Goal: Task Accomplishment & Management: Use online tool/utility

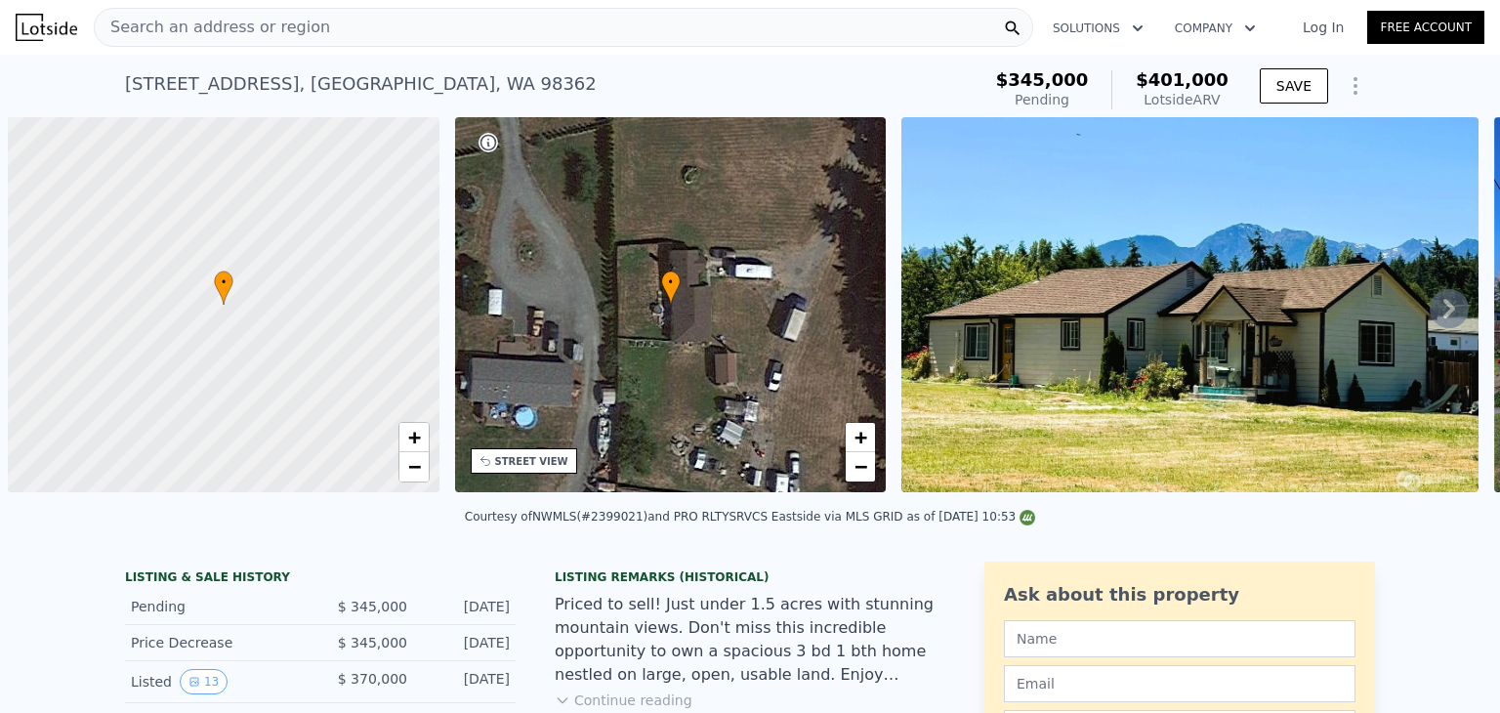
scroll to position [0, 8]
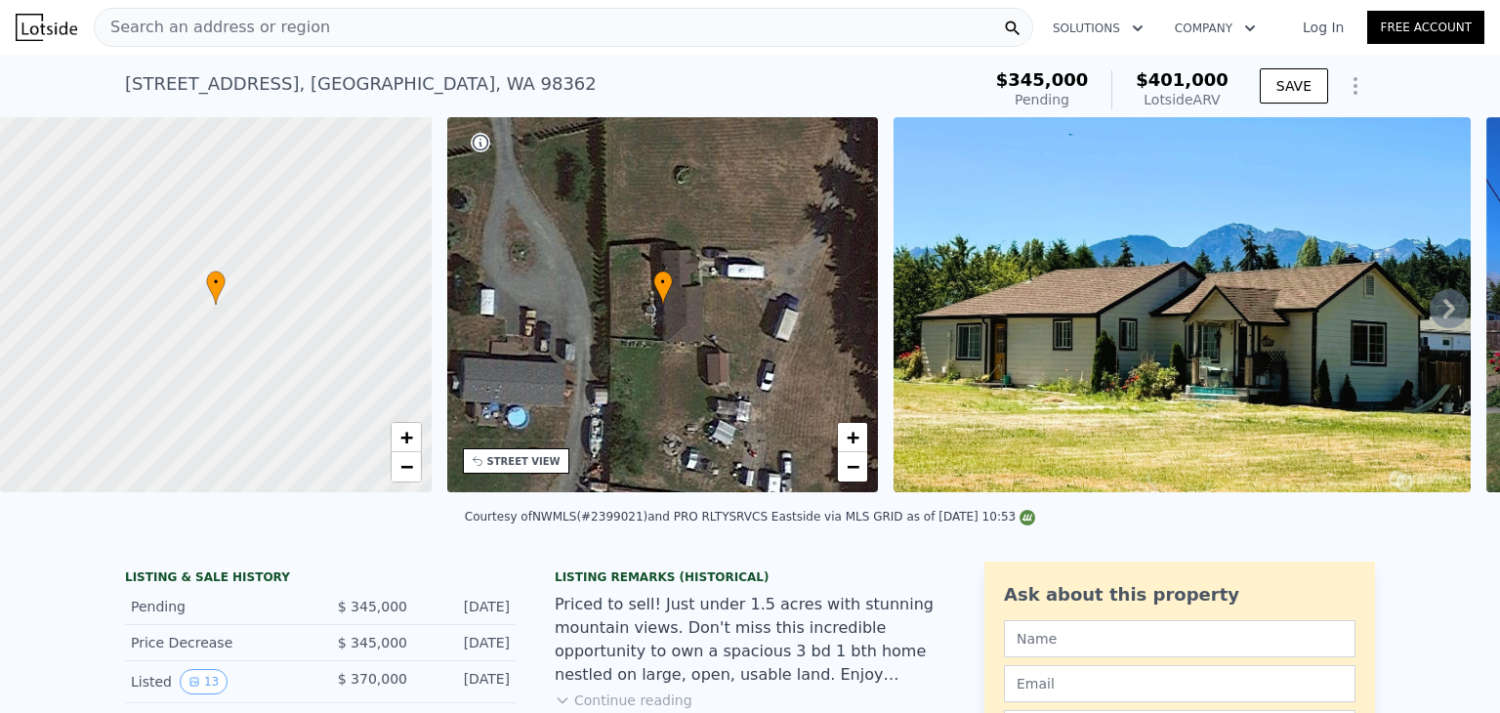
click at [1344, 87] on icon "Show Options" at bounding box center [1355, 85] width 23 height 23
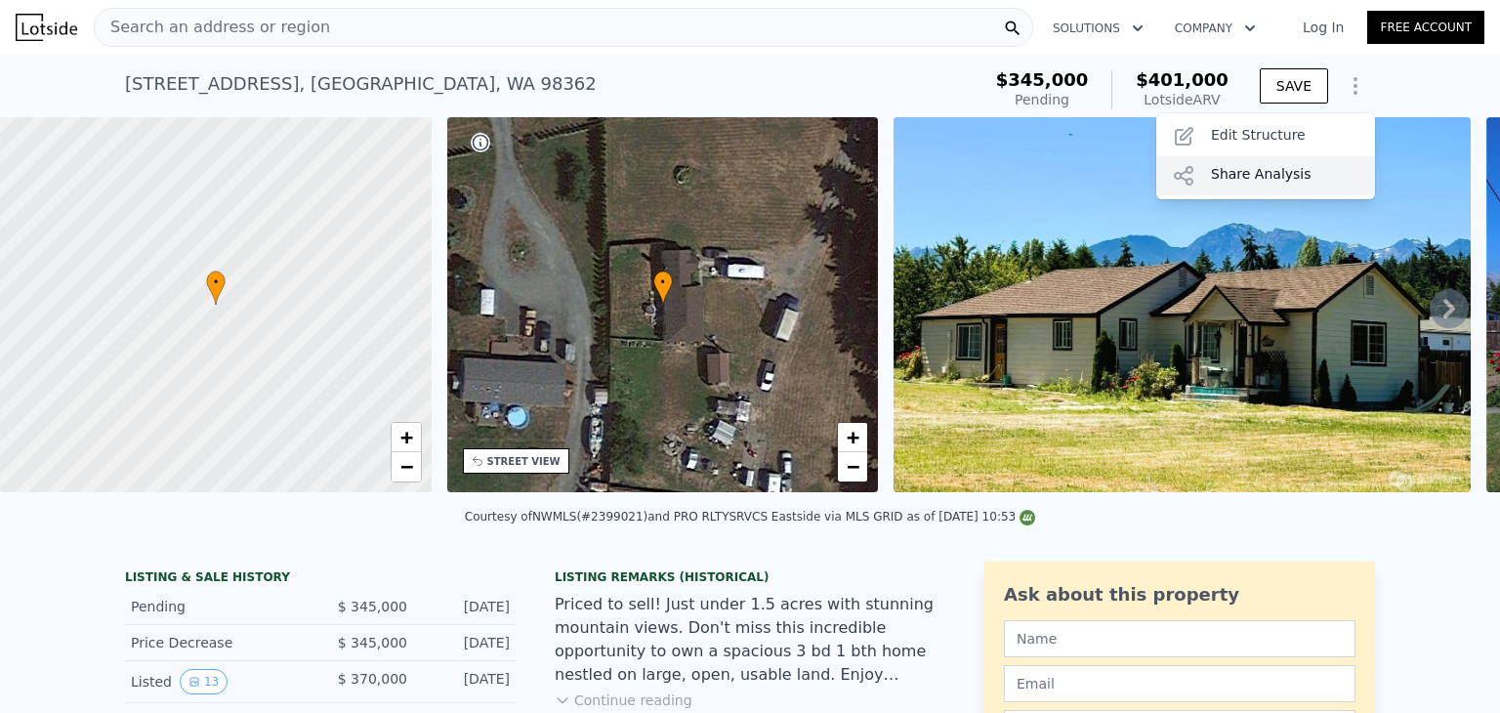
click at [1239, 181] on div "Share Analysis" at bounding box center [1265, 175] width 219 height 39
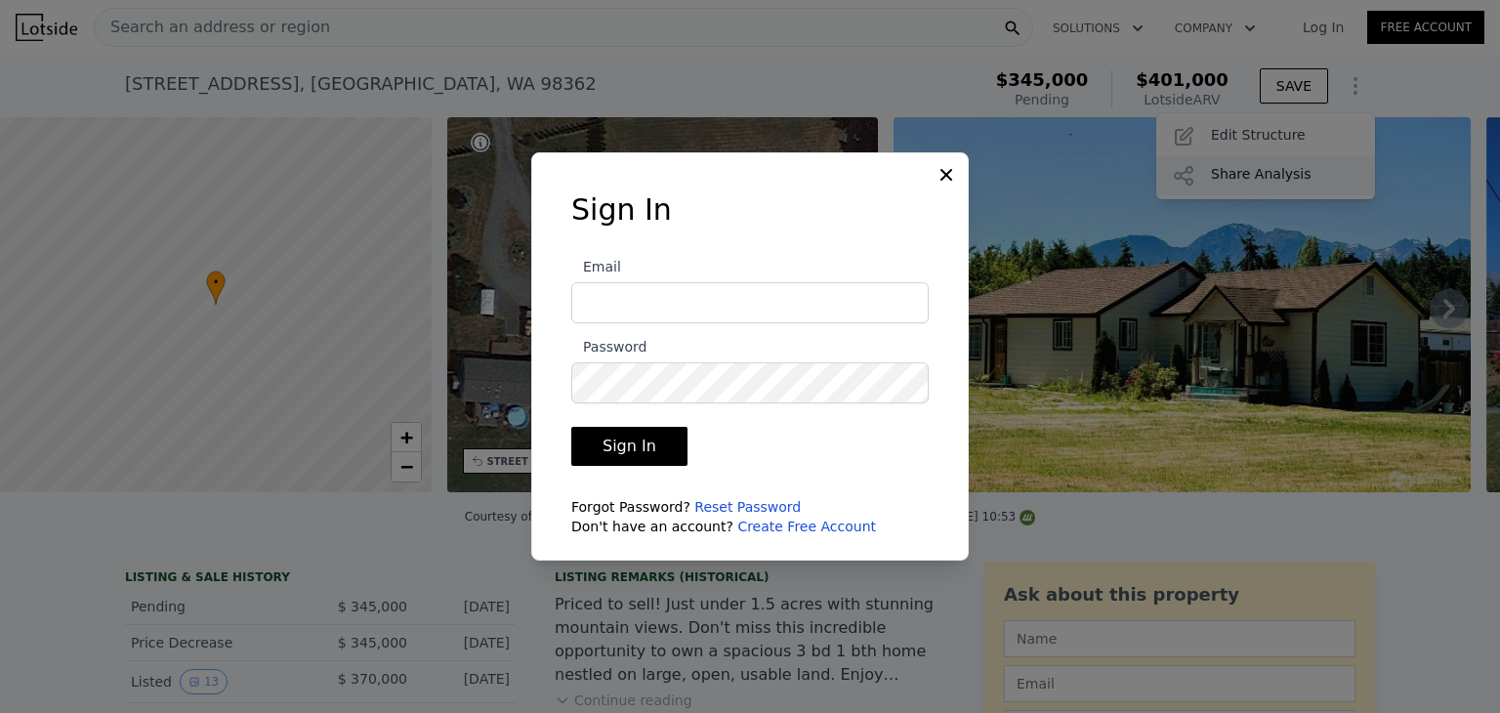
type input "kevinscott_04@hotmail.com"
click at [645, 450] on button "Sign In" at bounding box center [629, 446] width 116 height 39
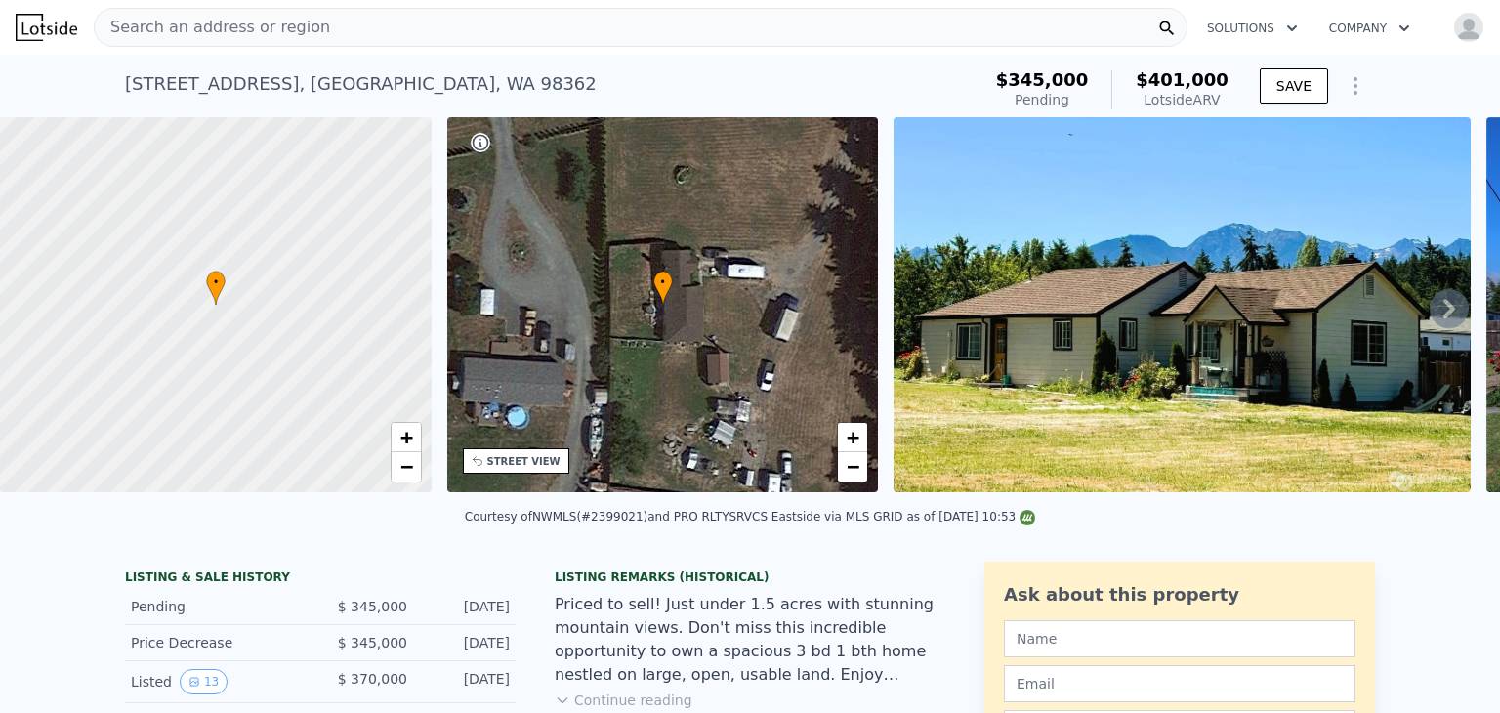
click at [1351, 94] on icon "Show Options" at bounding box center [1355, 85] width 23 height 23
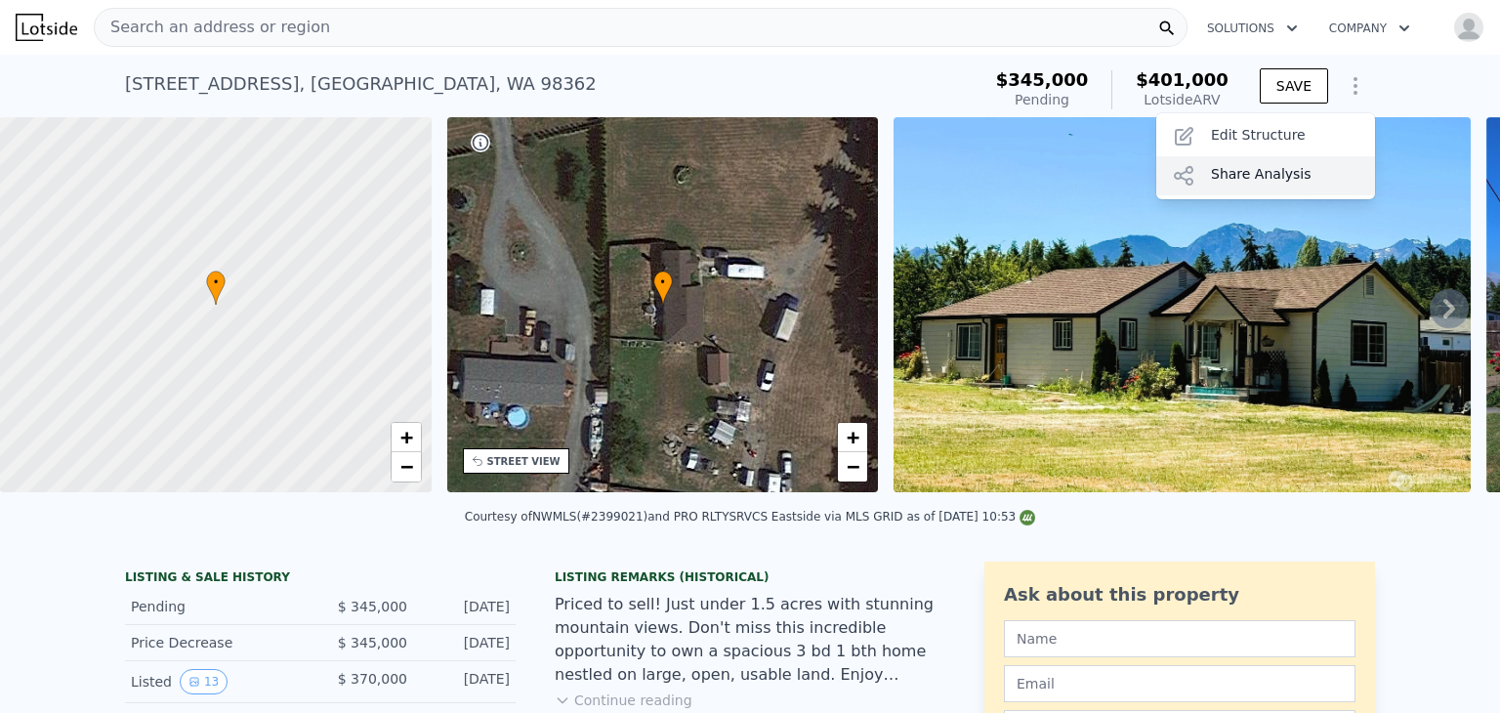
click at [1228, 180] on div "Share Analysis" at bounding box center [1265, 175] width 219 height 39
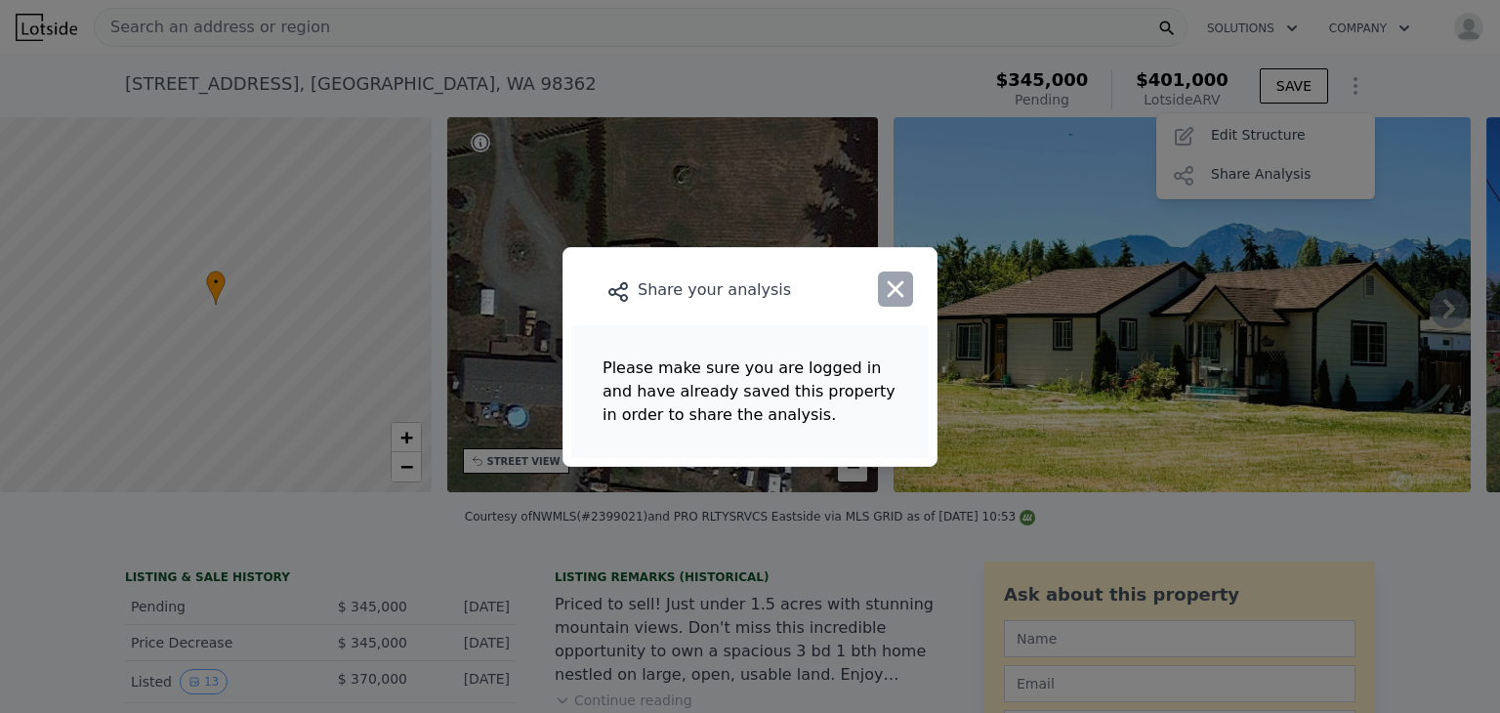
click at [893, 292] on icon "button" at bounding box center [896, 288] width 17 height 17
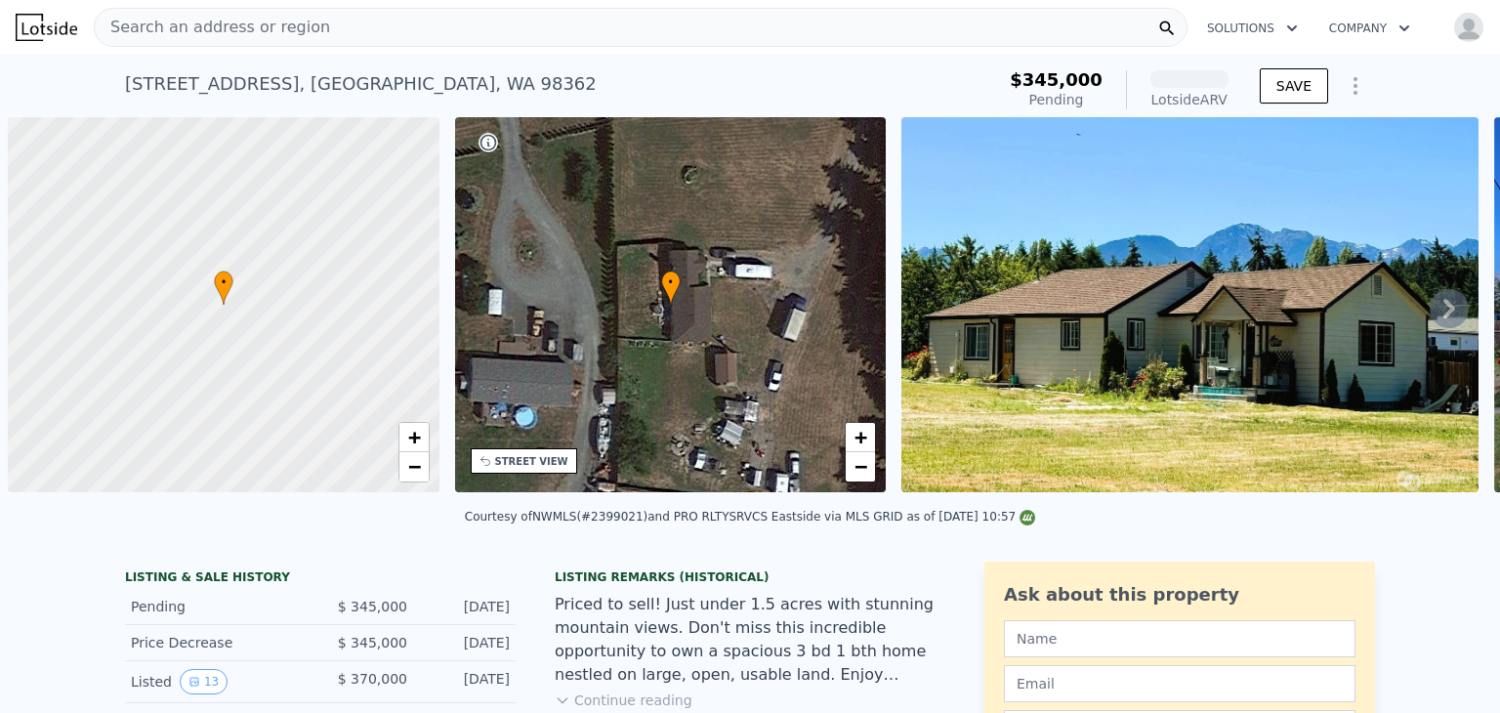
scroll to position [0, 8]
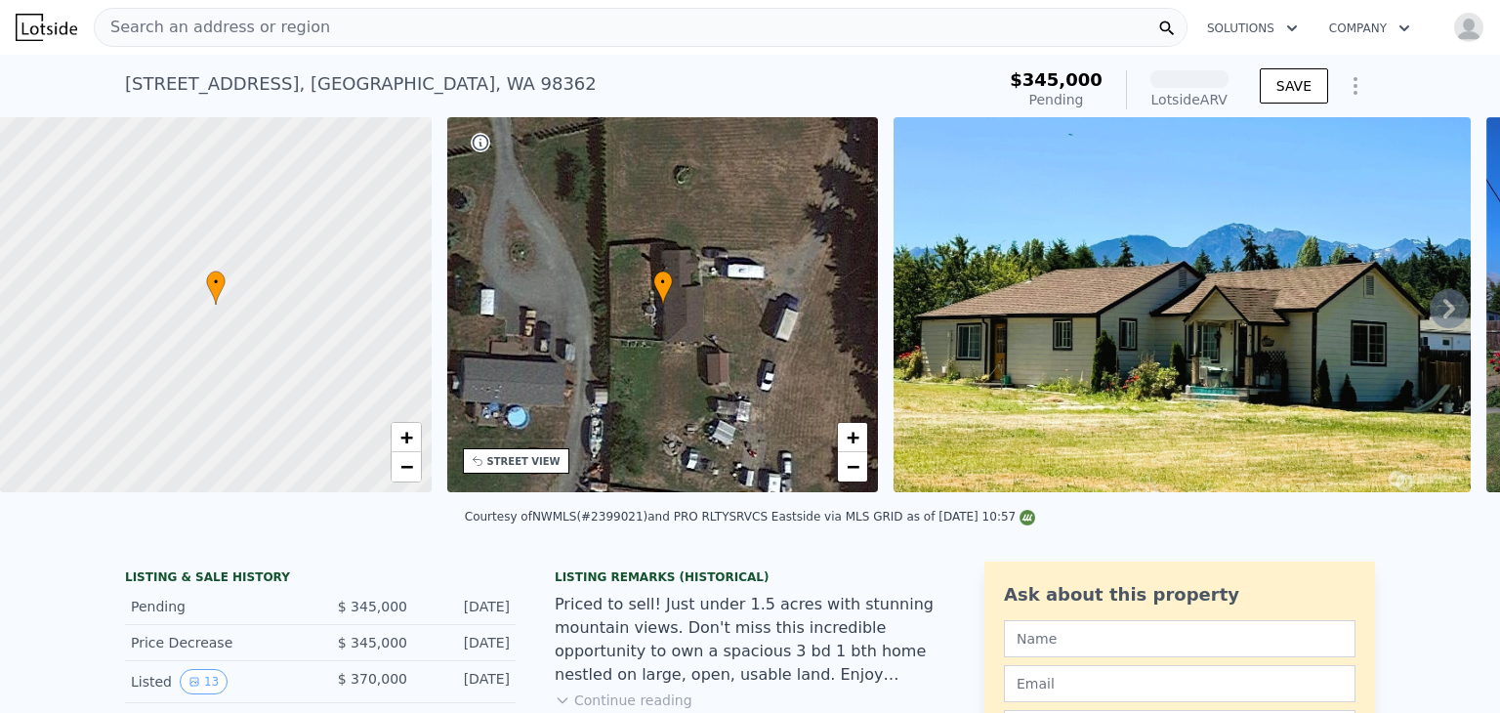
click at [1352, 89] on icon "Show Options" at bounding box center [1355, 85] width 23 height 23
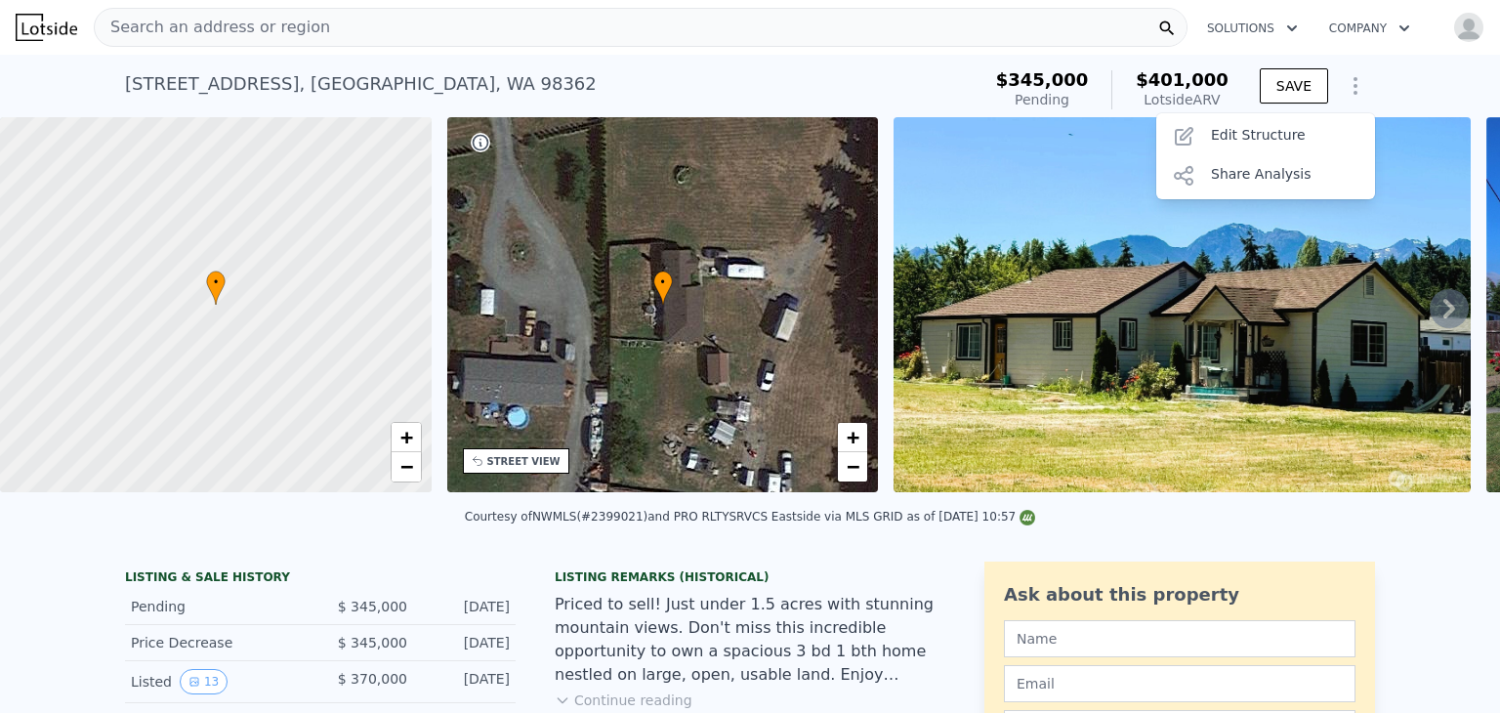
click at [1246, 179] on div "Share Analysis" at bounding box center [1265, 175] width 219 height 39
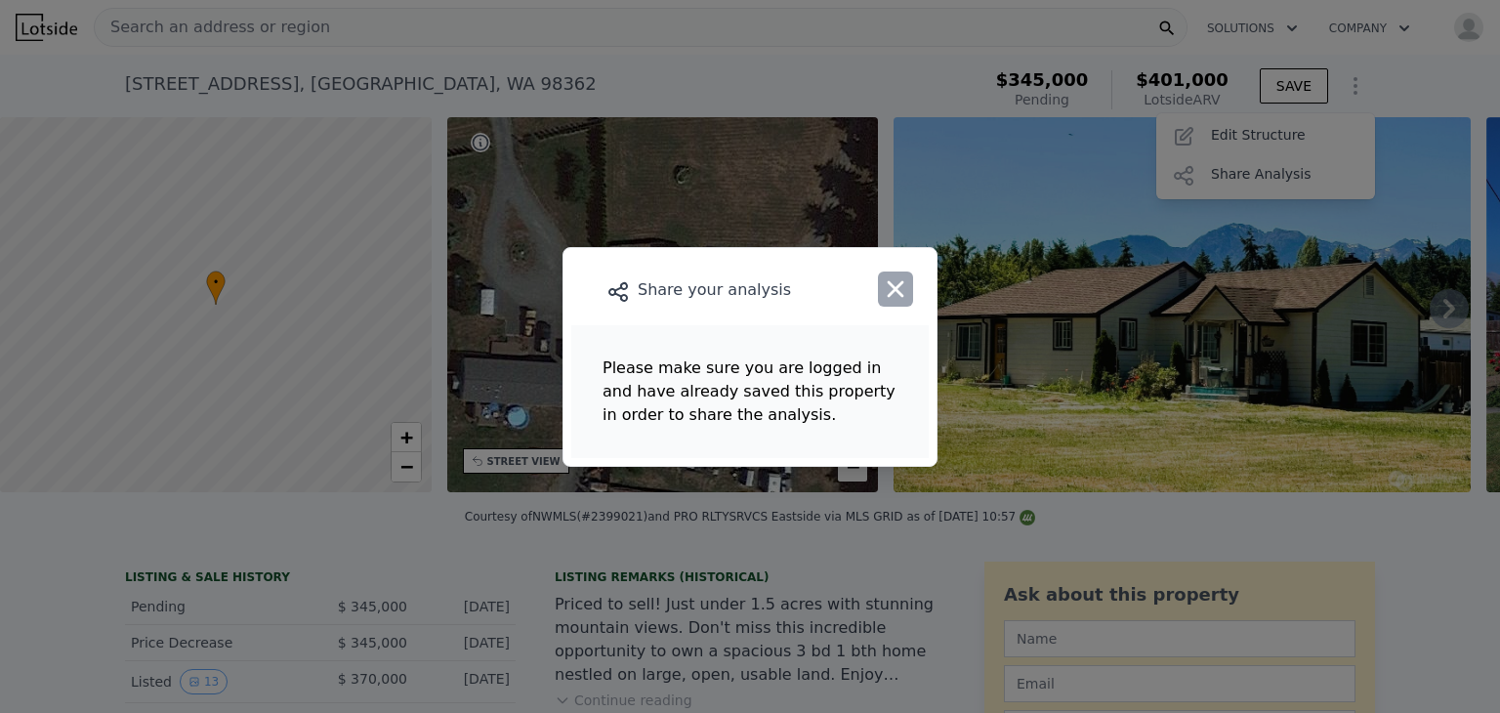
click at [901, 300] on icon "button" at bounding box center [895, 288] width 27 height 27
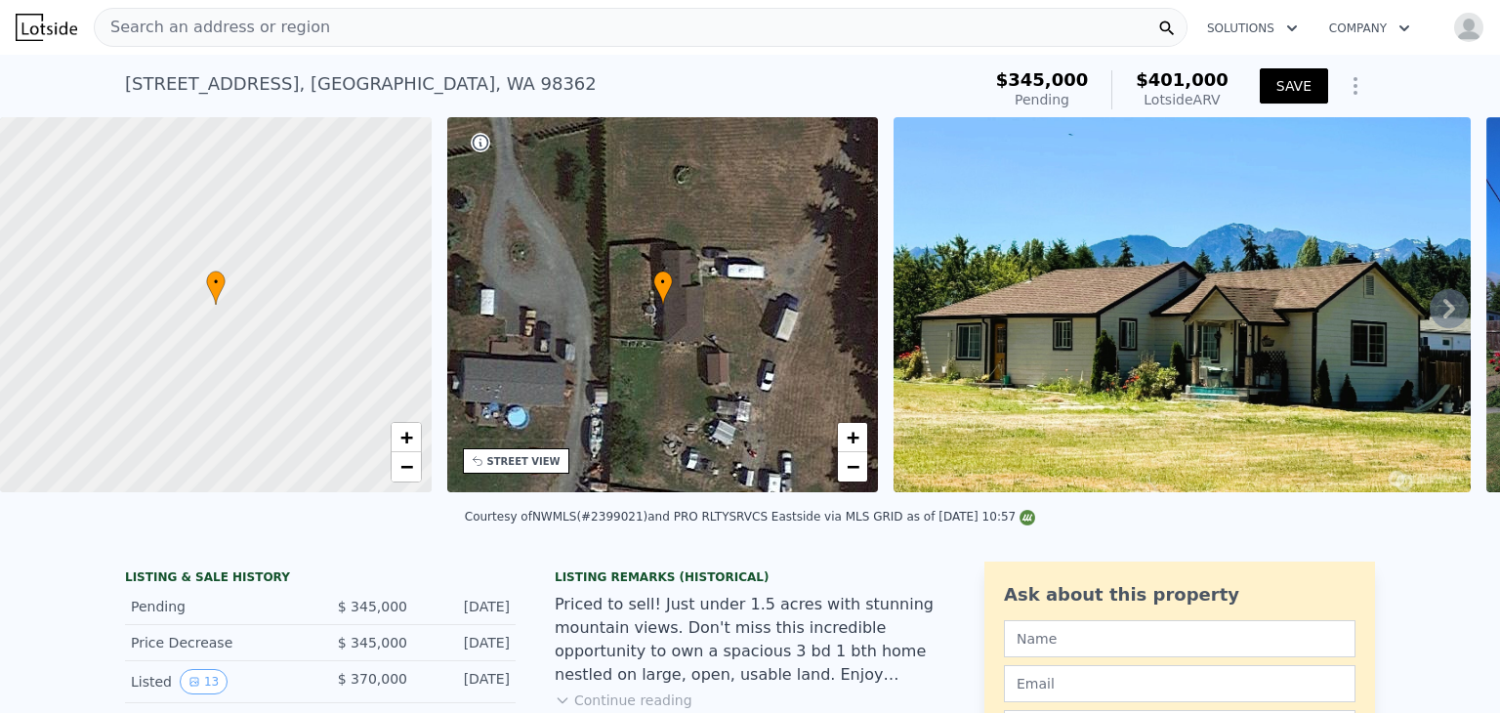
click at [1286, 82] on button "SAVE" at bounding box center [1294, 85] width 68 height 35
click at [1349, 95] on icon "Show Options" at bounding box center [1355, 85] width 23 height 23
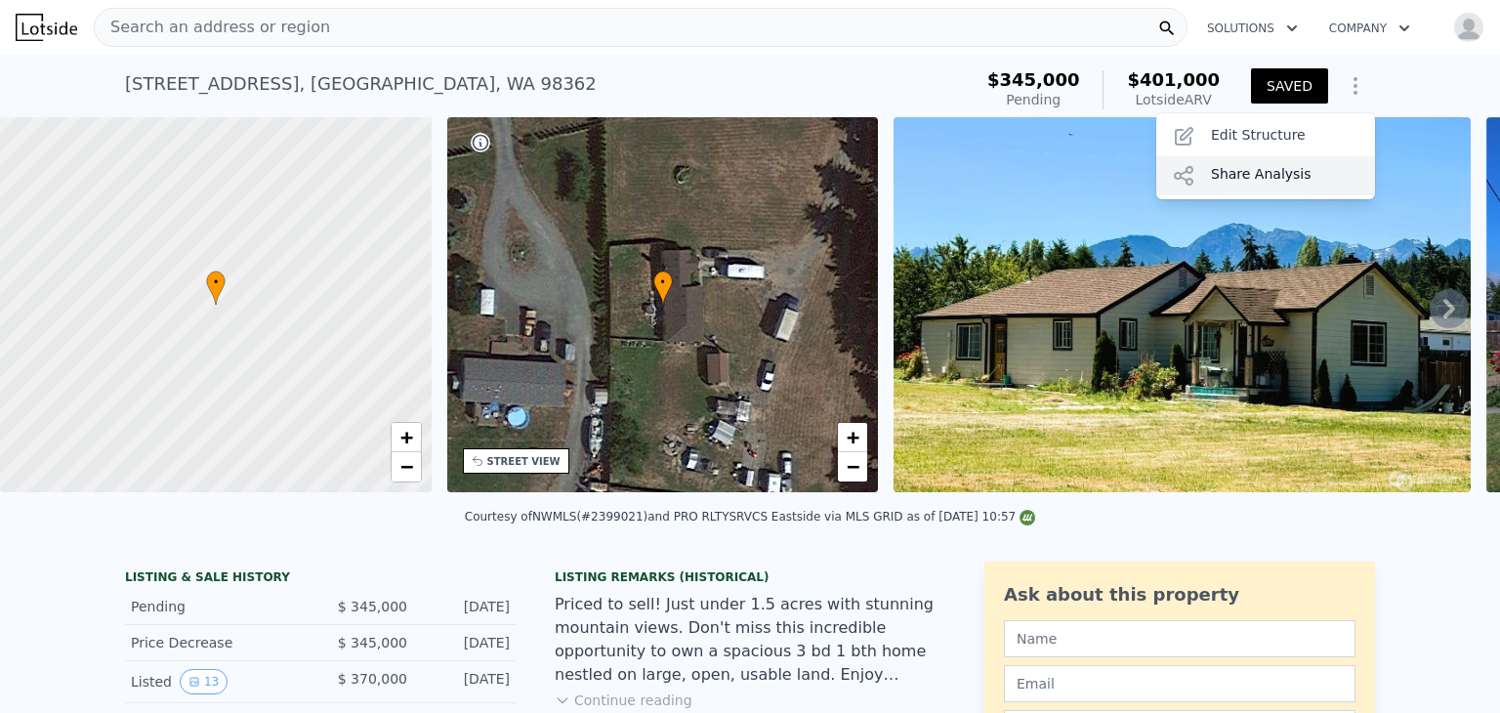
click at [1232, 174] on div "Share Analysis" at bounding box center [1265, 175] width 219 height 39
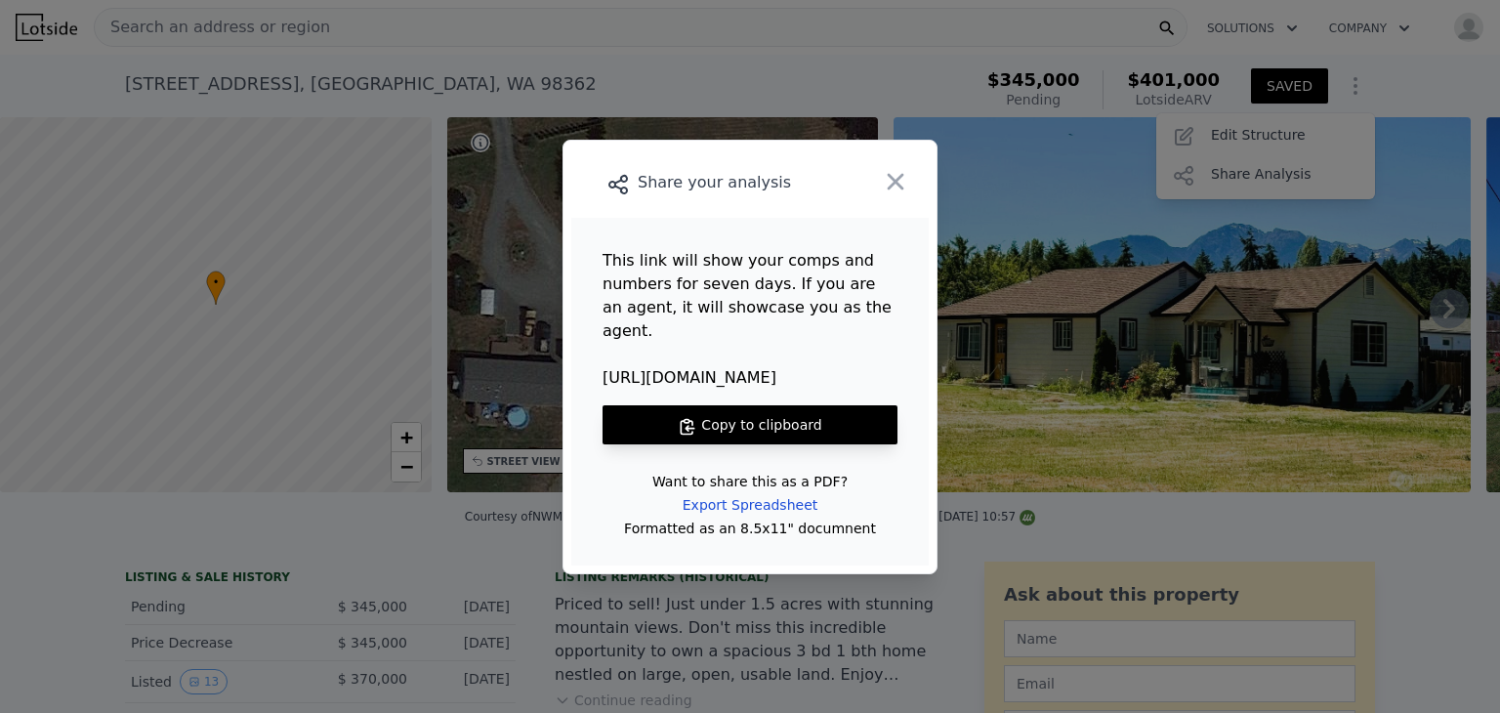
click at [754, 426] on button "Copy to clipboard" at bounding box center [750, 424] width 295 height 39
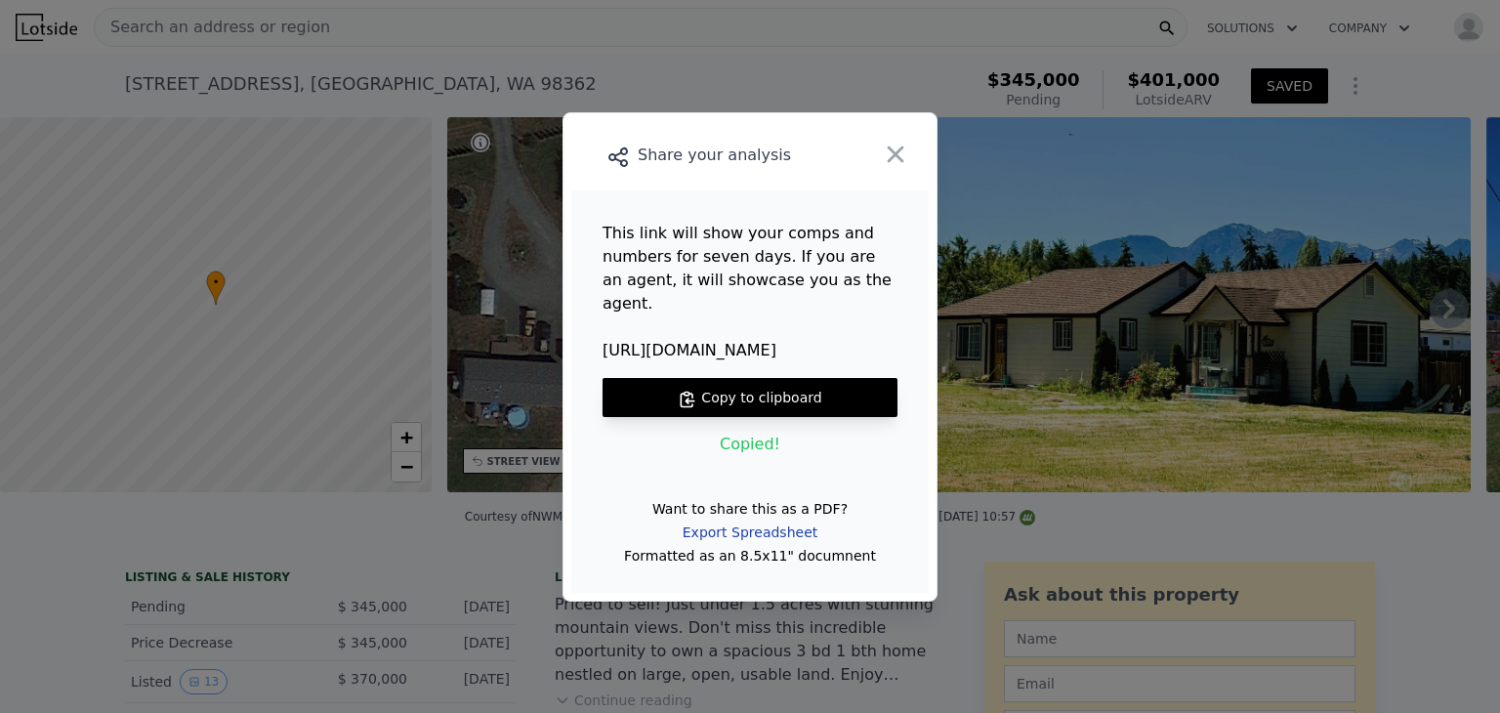
click at [731, 515] on div "Export Spreadsheet" at bounding box center [750, 532] width 166 height 35
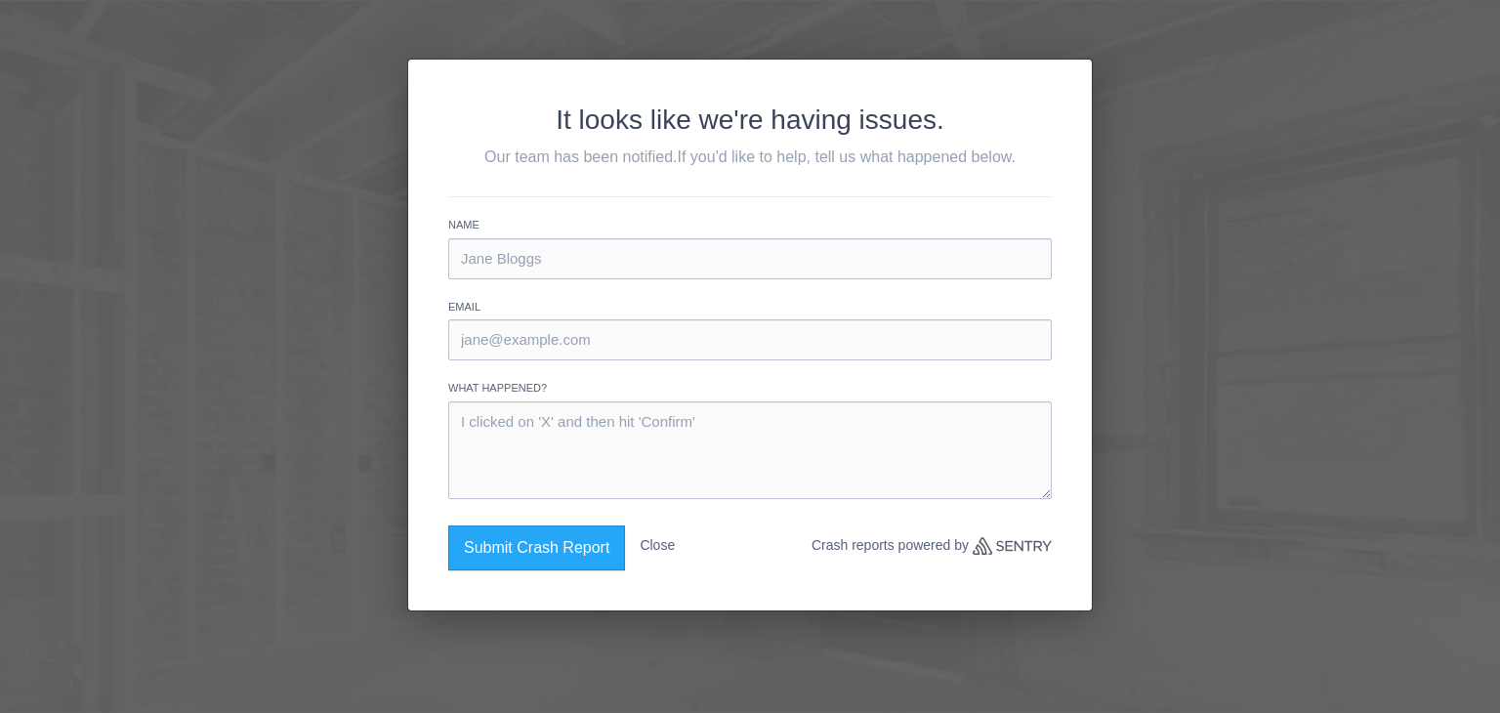
click at [664, 541] on button "Close" at bounding box center [657, 545] width 35 height 40
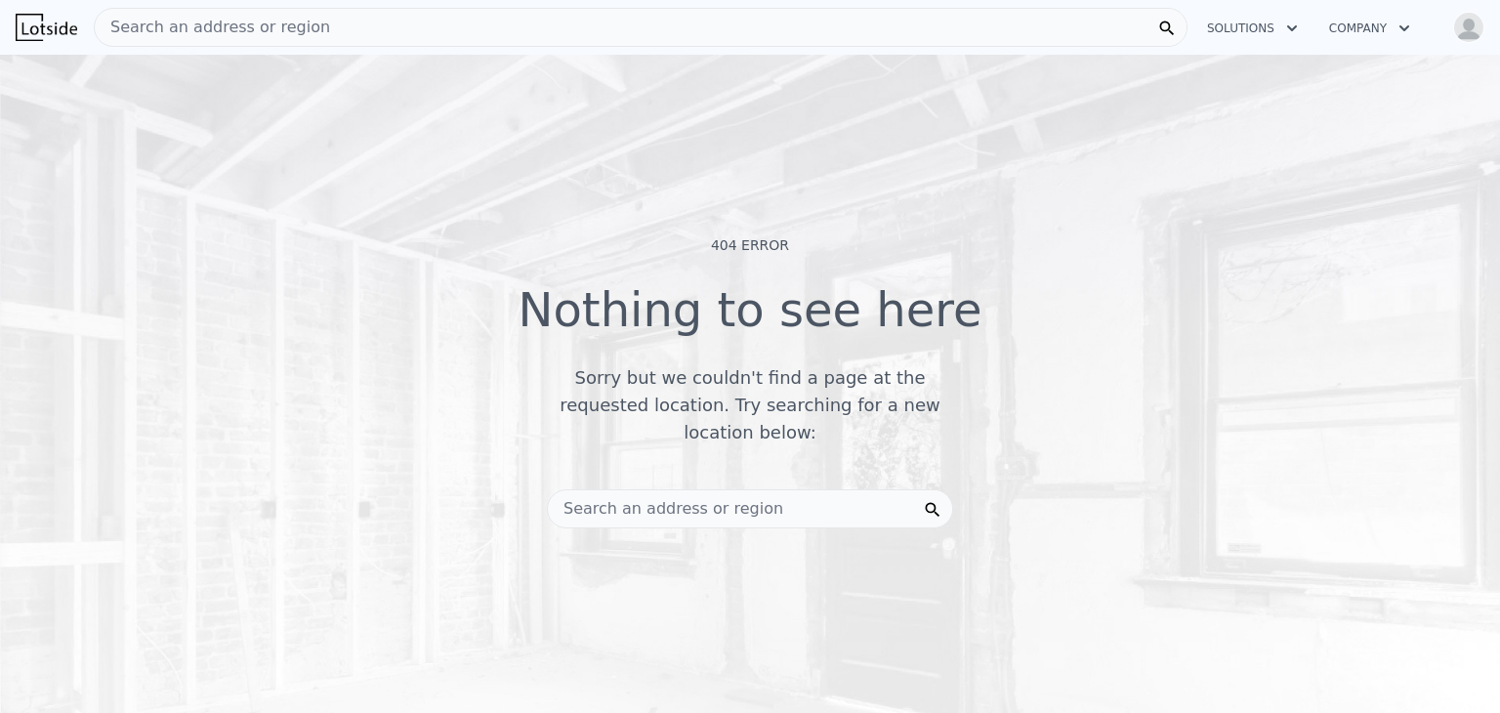
click at [374, 28] on div "Search an address or region" at bounding box center [641, 27] width 1094 height 39
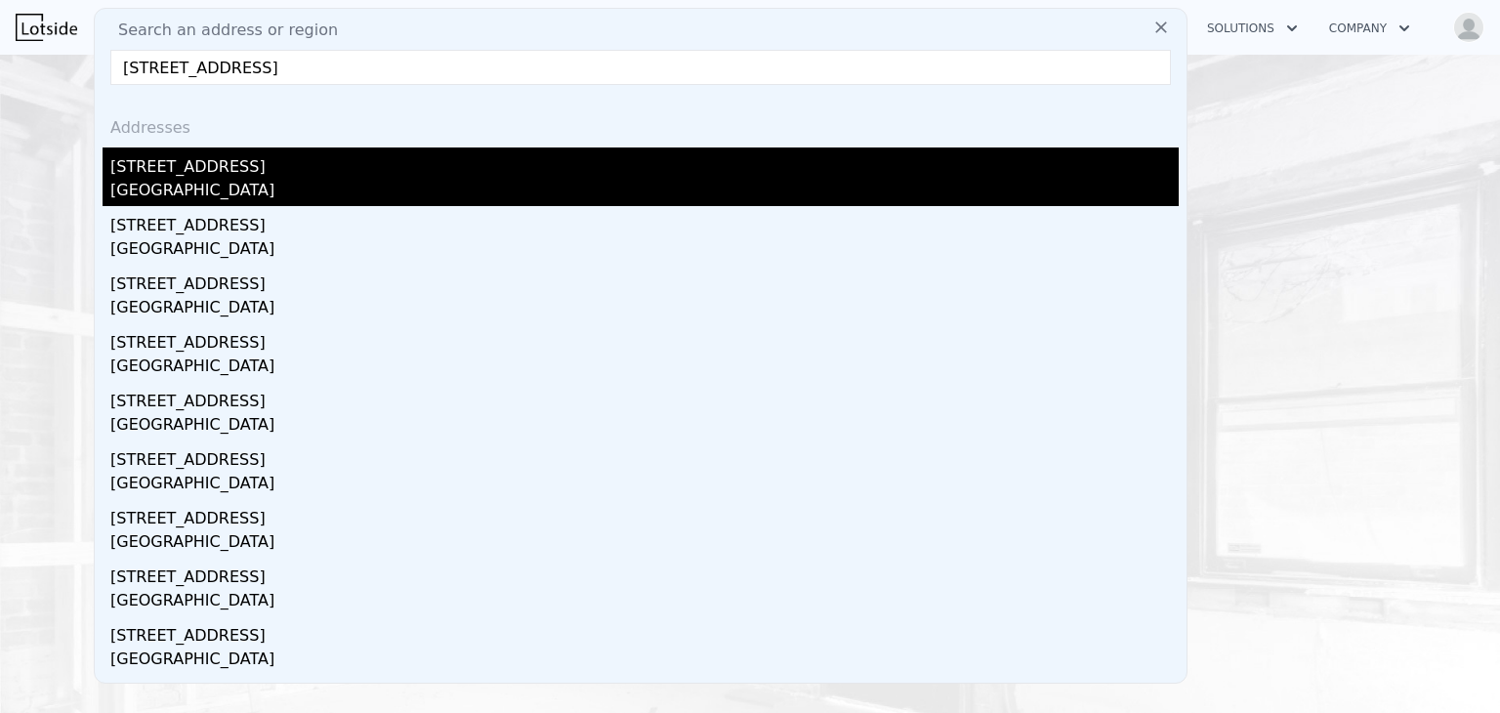
type input "[STREET_ADDRESS]"
click at [194, 180] on div "[GEOGRAPHIC_DATA]" at bounding box center [644, 192] width 1069 height 27
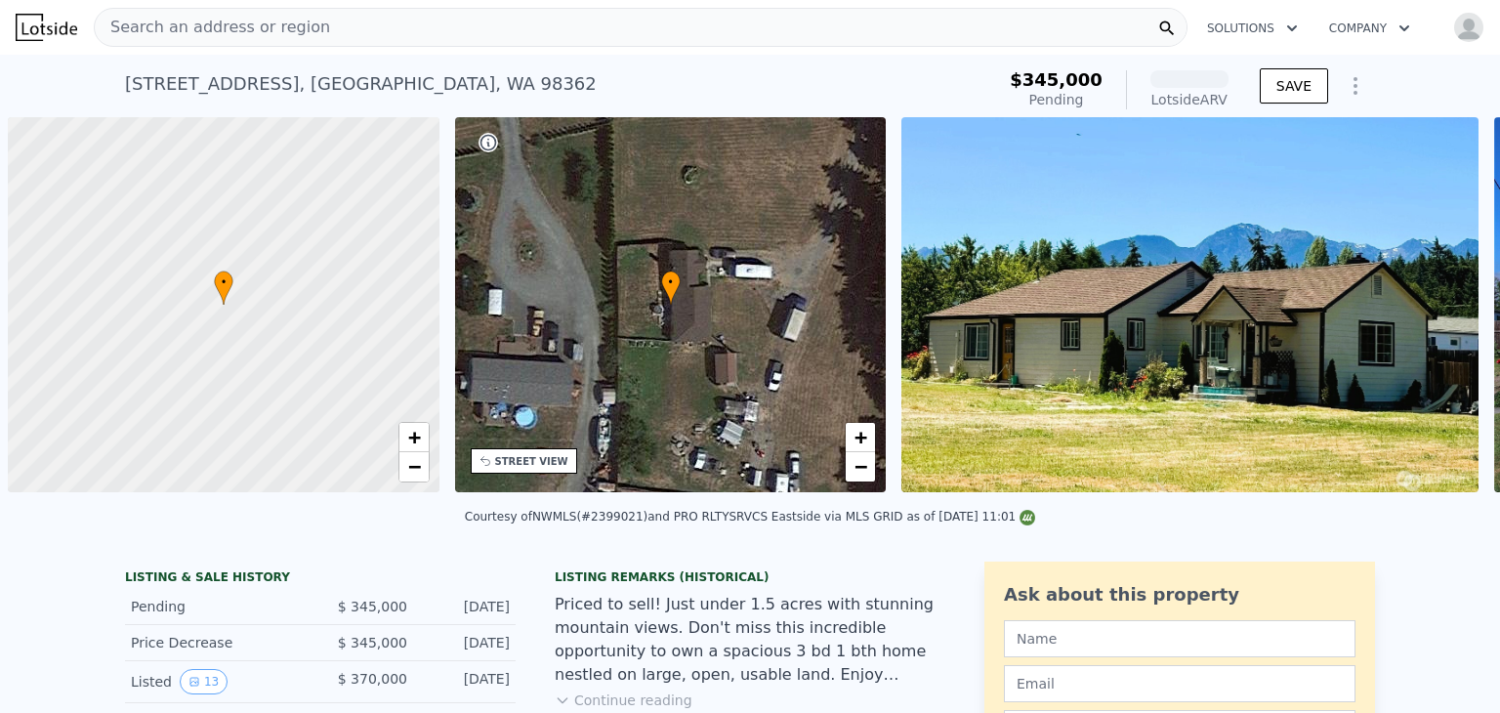
scroll to position [0, 8]
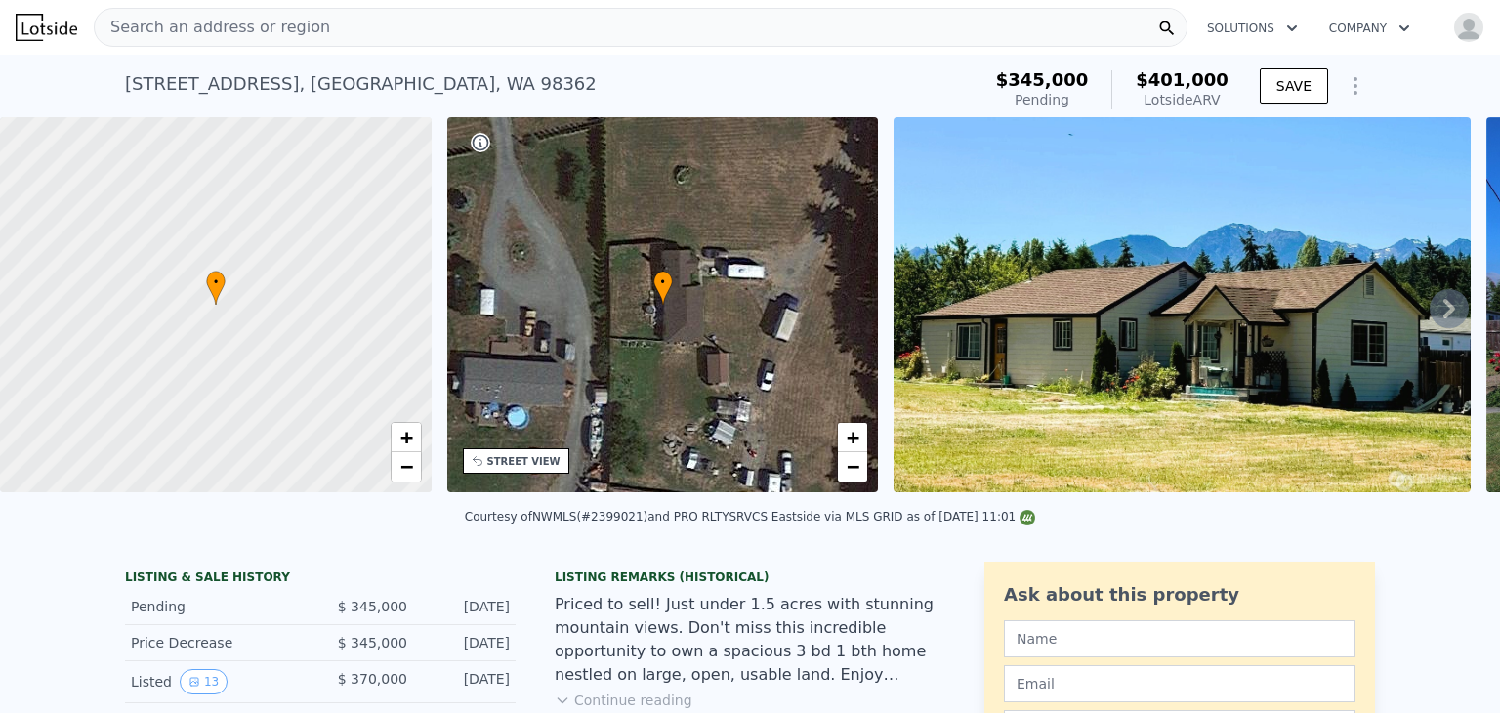
click at [1457, 36] on img "button" at bounding box center [1468, 27] width 31 height 31
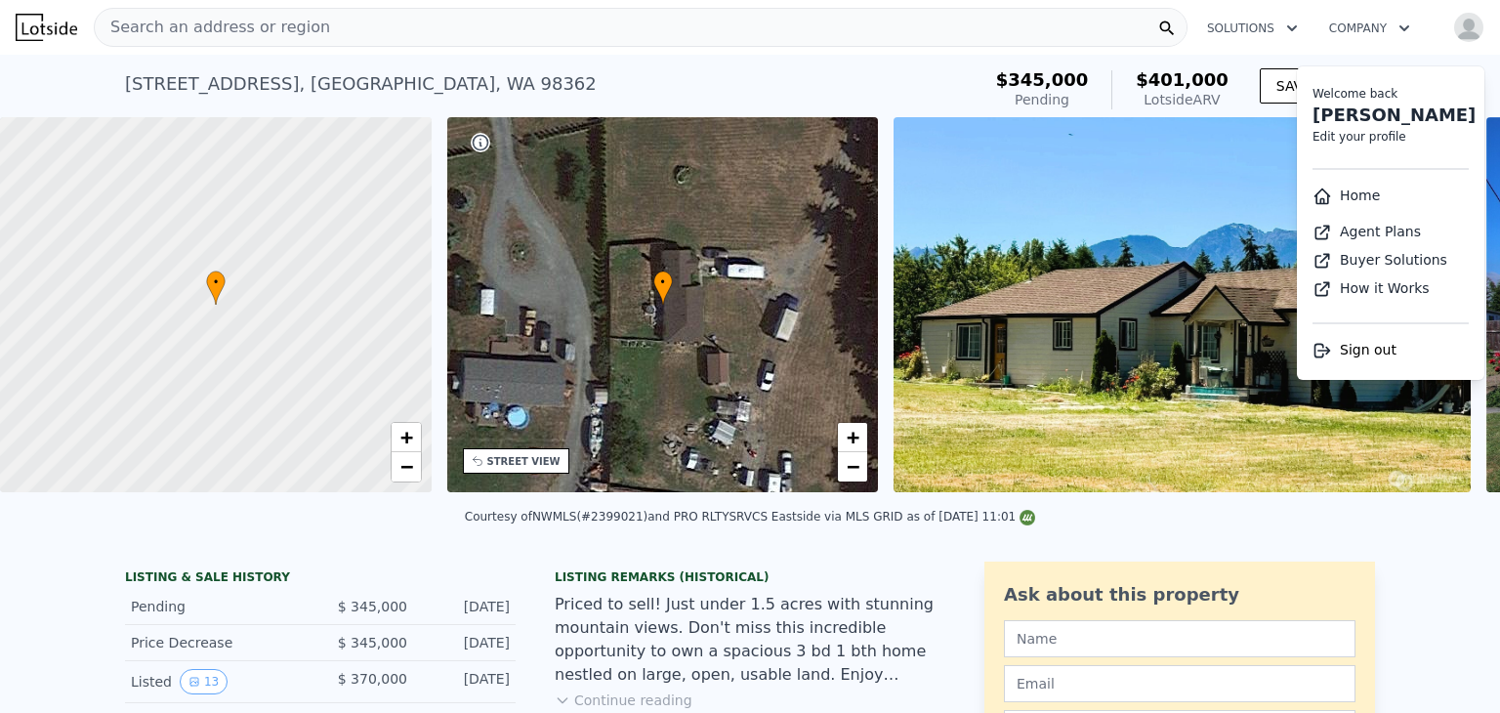
click at [942, 102] on div "[STREET_ADDRESS] Pending (~ARV $401k )" at bounding box center [549, 90] width 848 height 55
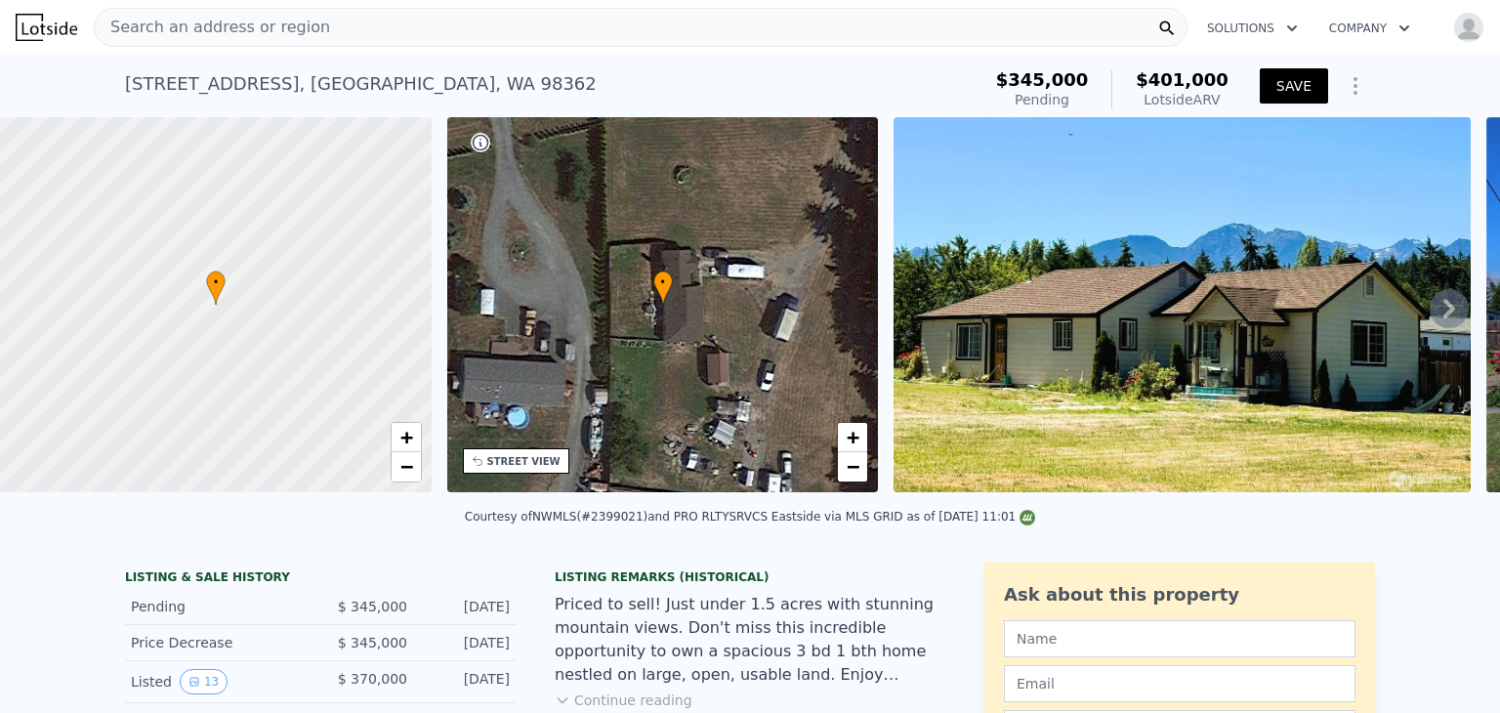
click at [1296, 78] on button "SAVE" at bounding box center [1294, 85] width 68 height 35
click at [1346, 83] on icon "Show Options" at bounding box center [1355, 85] width 23 height 23
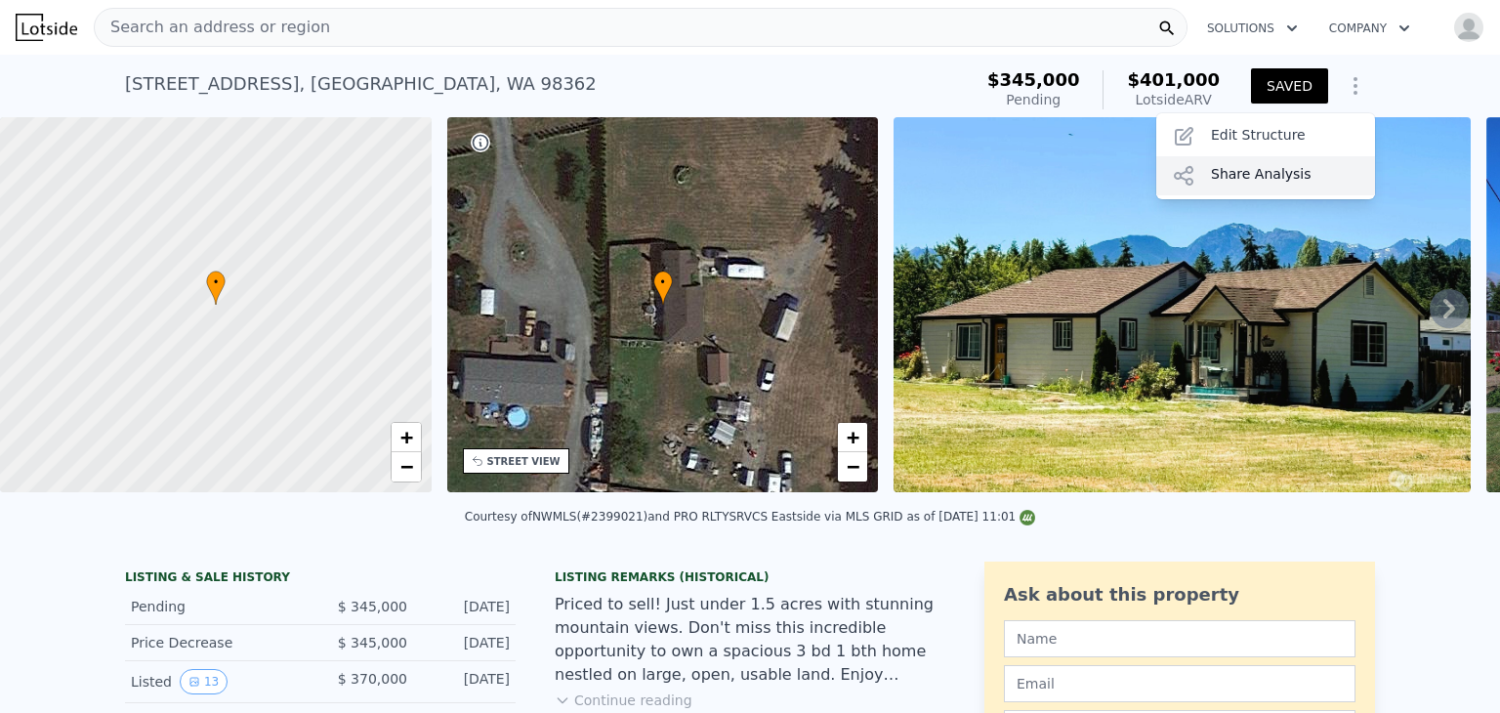
click at [1233, 170] on div "Share Analysis" at bounding box center [1265, 175] width 219 height 39
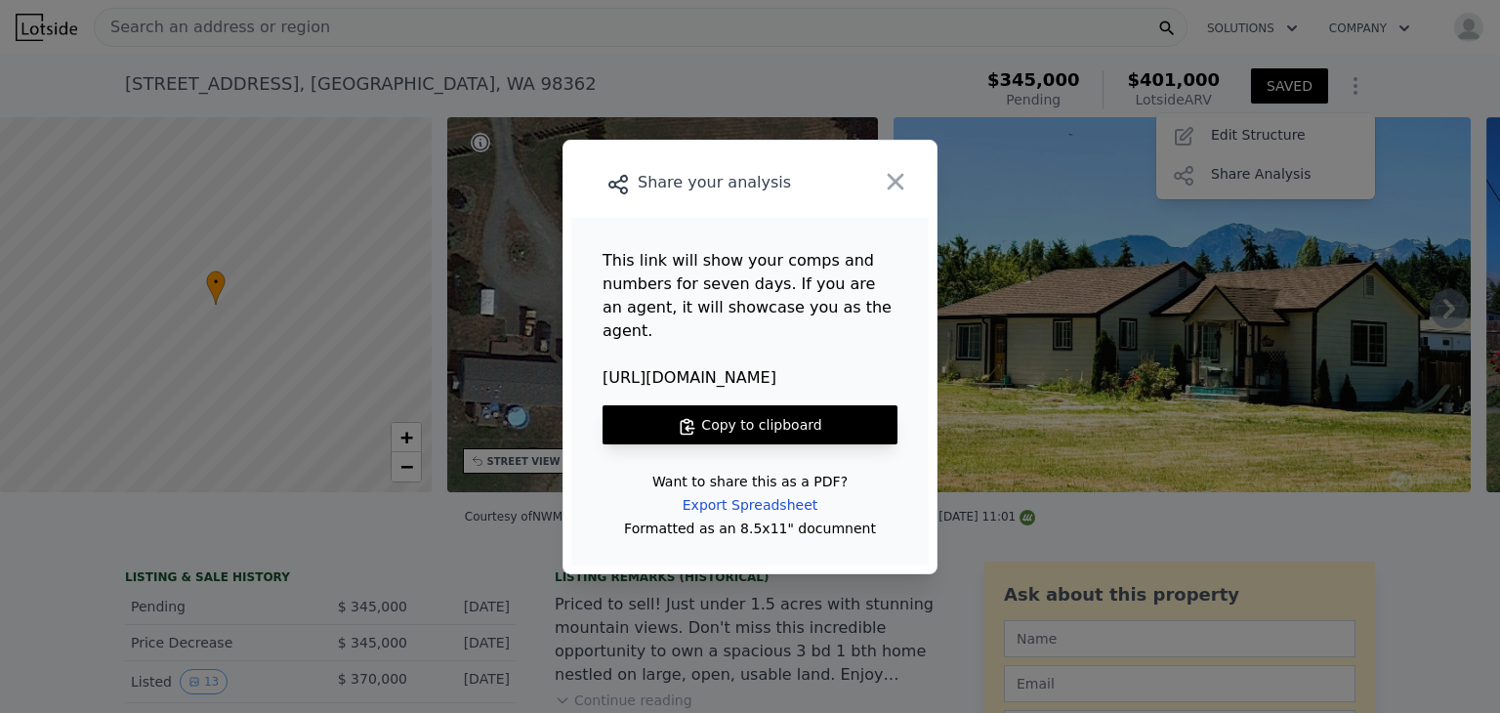
click at [747, 406] on button "Copy to clipboard" at bounding box center [750, 424] width 295 height 39
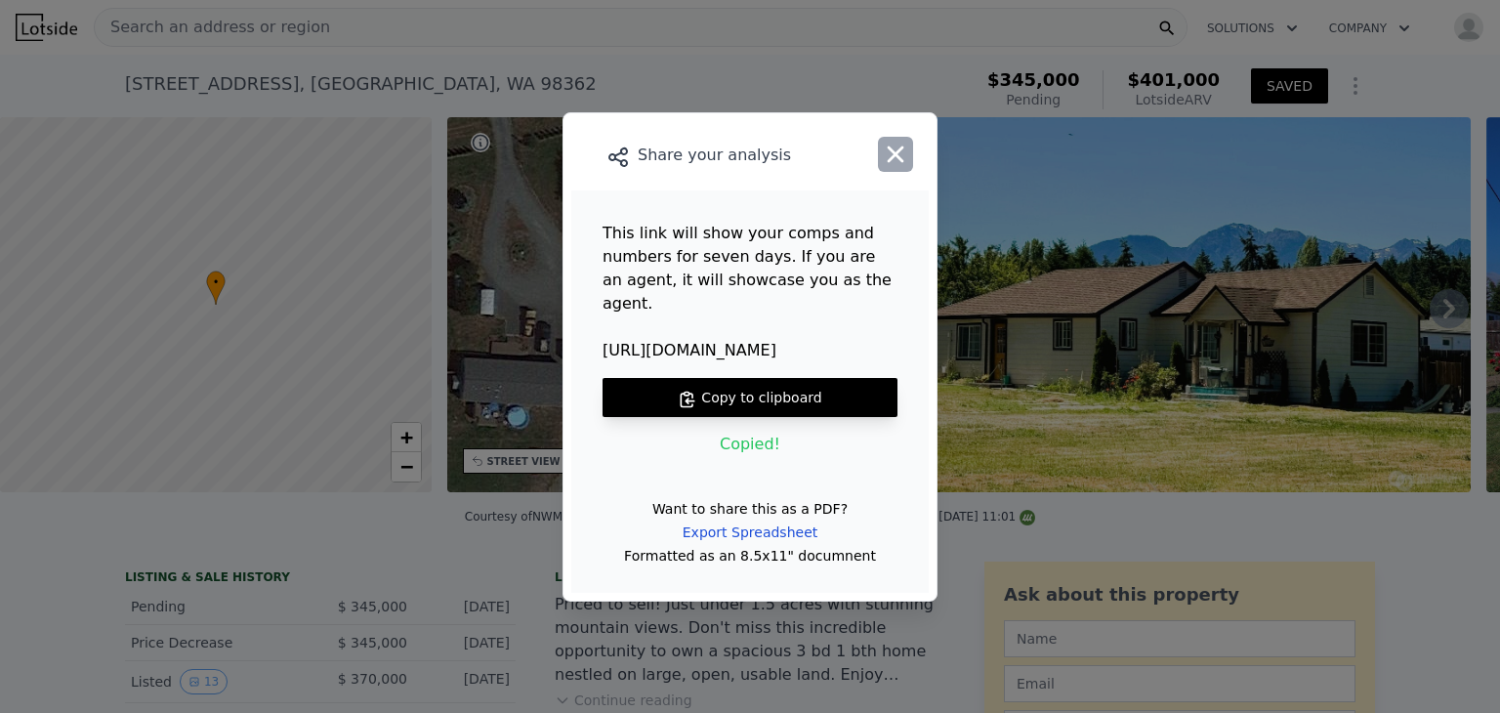
click at [903, 163] on icon "button" at bounding box center [895, 154] width 27 height 27
